Goal: Task Accomplishment & Management: Use online tool/utility

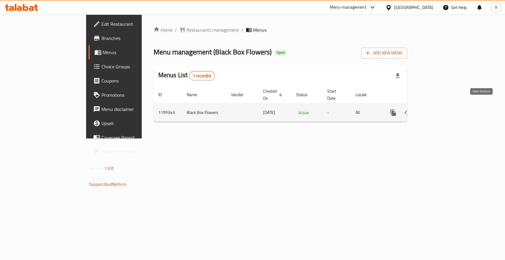
click at [440, 109] on icon "enhanced table" at bounding box center [435, 112] width 7 height 7
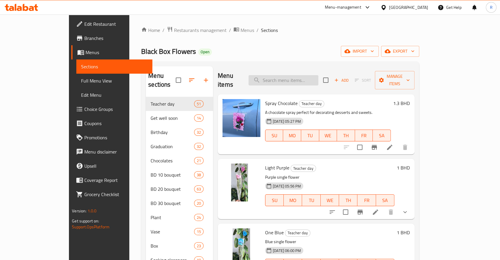
click at [308, 78] on input "search" at bounding box center [284, 80] width 70 height 10
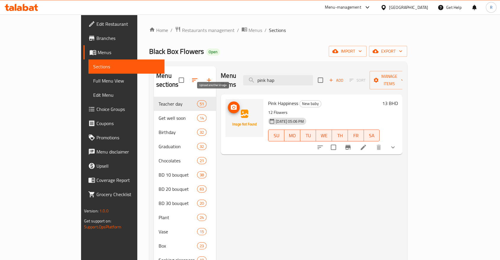
click at [228, 102] on button "upload picture" at bounding box center [234, 108] width 12 height 12
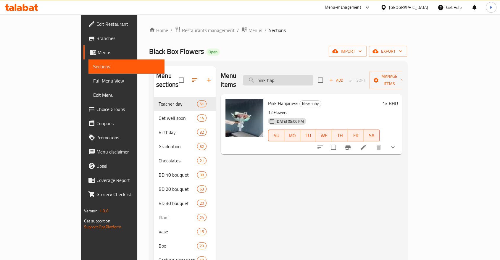
drag, startPoint x: 321, startPoint y: 78, endPoint x: 278, endPoint y: 78, distance: 43.5
click at [278, 78] on input "pink hap" at bounding box center [278, 80] width 70 height 10
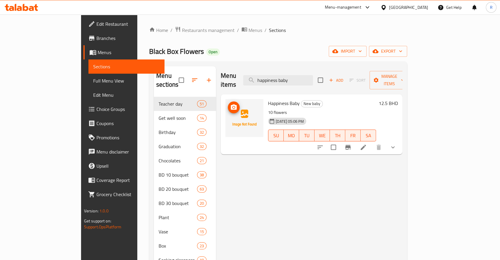
click at [226, 102] on img at bounding box center [245, 118] width 38 height 38
click at [230, 104] on icon "upload picture" at bounding box center [233, 107] width 7 height 7
drag, startPoint x: 322, startPoint y: 77, endPoint x: 276, endPoint y: 78, distance: 46.8
click at [276, 78] on input "happiness baby" at bounding box center [278, 80] width 70 height 10
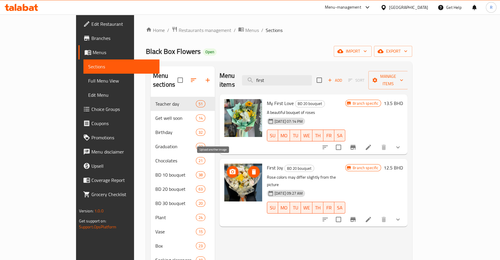
click at [227, 168] on button "upload picture" at bounding box center [233, 172] width 12 height 12
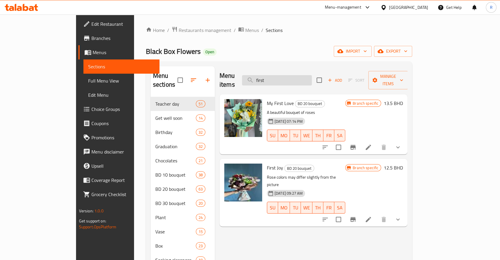
drag, startPoint x: 303, startPoint y: 79, endPoint x: 277, endPoint y: 79, distance: 26.3
click at [277, 79] on input "first" at bounding box center [277, 80] width 70 height 10
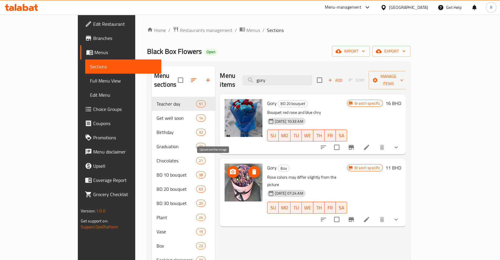
type input "gory"
click at [229, 168] on icon "upload picture" at bounding box center [232, 171] width 7 height 7
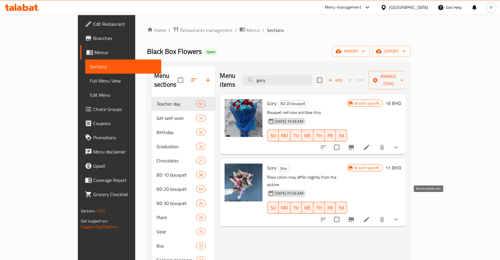
click at [355, 216] on icon "Branch-specific-item" at bounding box center [351, 219] width 7 height 7
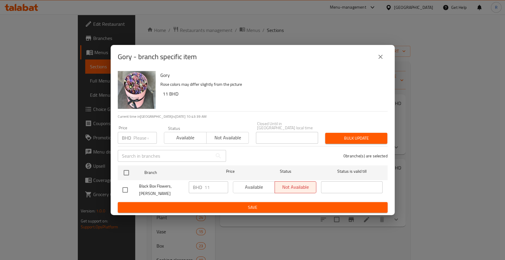
click at [379, 60] on icon "close" at bounding box center [380, 56] width 7 height 7
